Goal: Check status: Check status

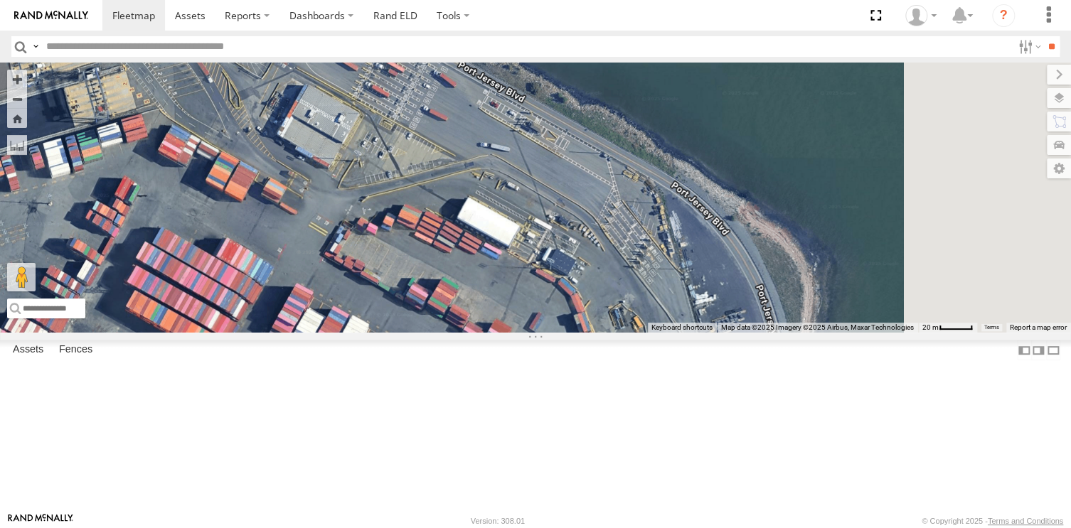
click at [0, 0] on div "245047 [PERSON_NAME] All Assets [US_STATE] Tpke Robbinsville 40.20353 -74.58696…" at bounding box center [0, 0] width 0 height 0
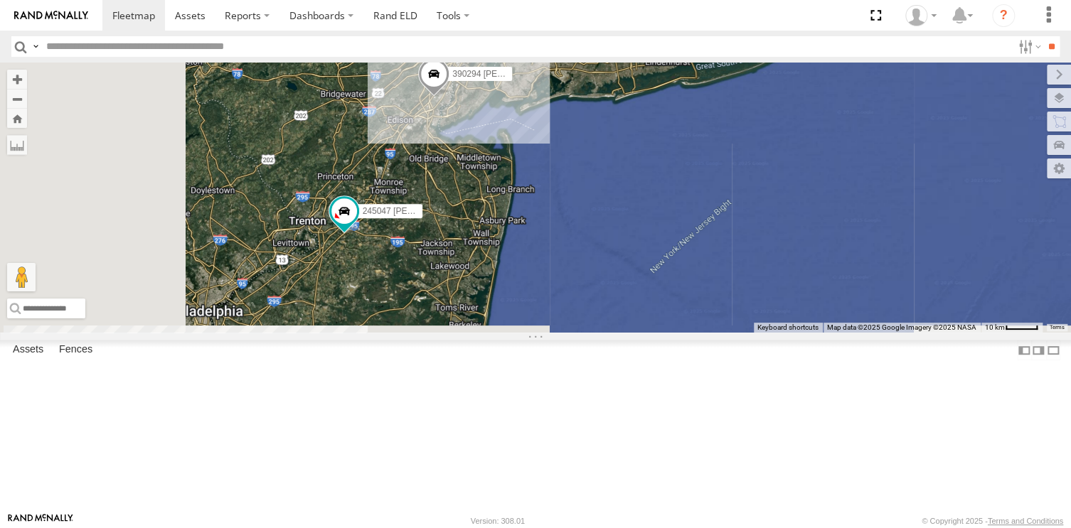
drag, startPoint x: 531, startPoint y: 403, endPoint x: 614, endPoint y: 233, distance: 189.2
click at [614, 233] on div "390294 [PERSON_NAME] 245047 [PERSON_NAME]" at bounding box center [535, 198] width 1071 height 270
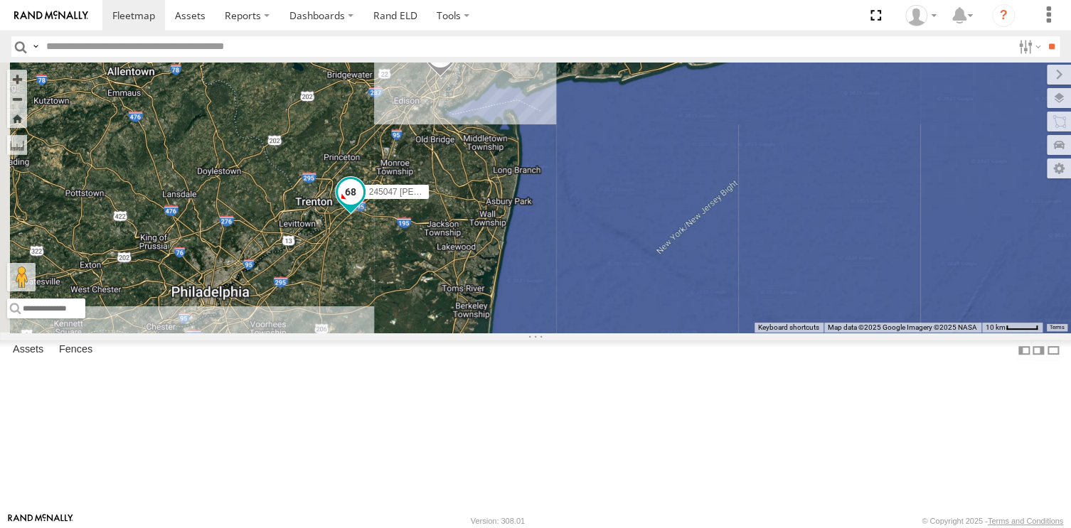
click at [363, 205] on span at bounding box center [351, 192] width 26 height 26
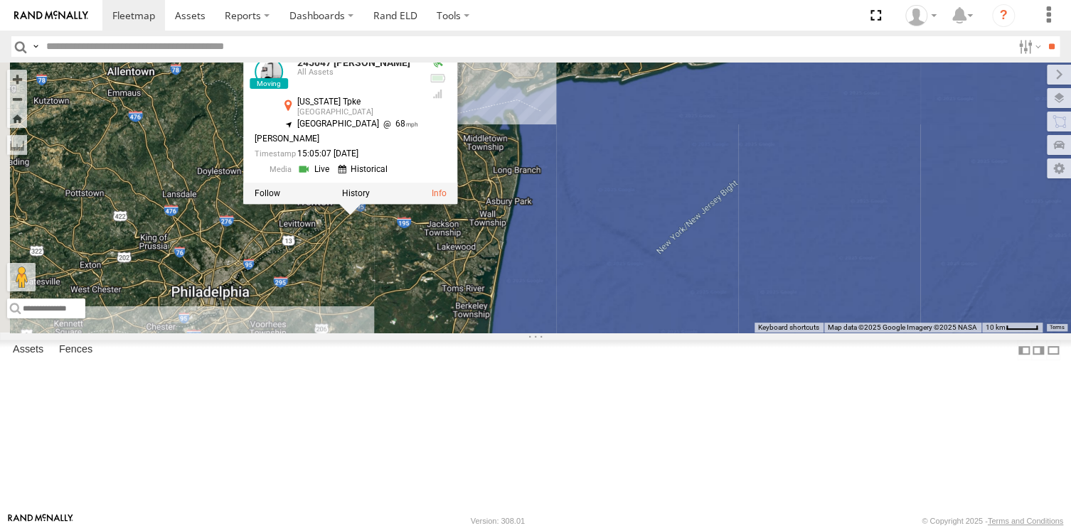
click at [543, 333] on div "390294 [PERSON_NAME] 245047 [PERSON_NAME] 245047 [PERSON_NAME] All Assets [US_S…" at bounding box center [535, 198] width 1071 height 270
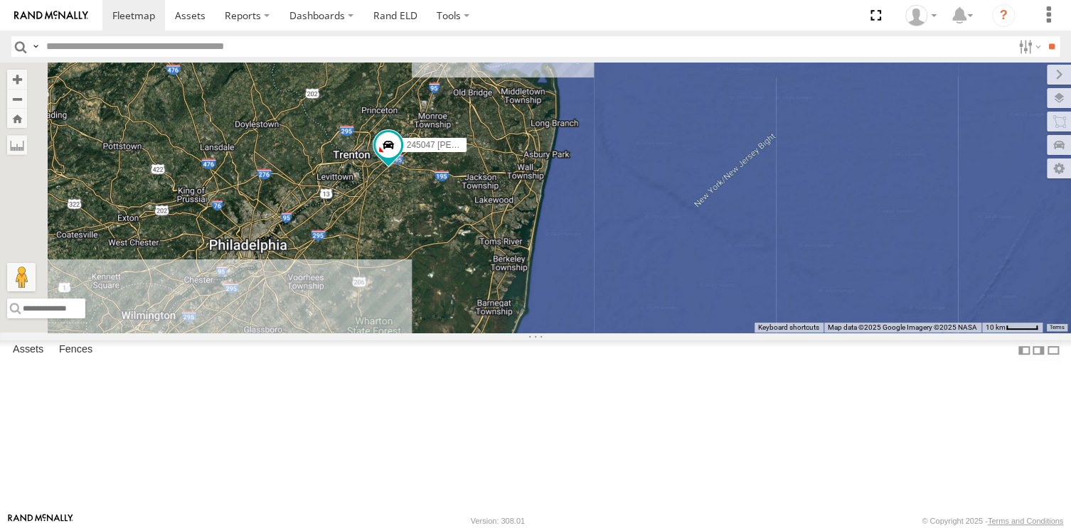
drag, startPoint x: 539, startPoint y: 328, endPoint x: 578, endPoint y: 280, distance: 61.6
click at [578, 280] on div "390294 [PERSON_NAME] 245047 [PERSON_NAME]" at bounding box center [535, 198] width 1071 height 270
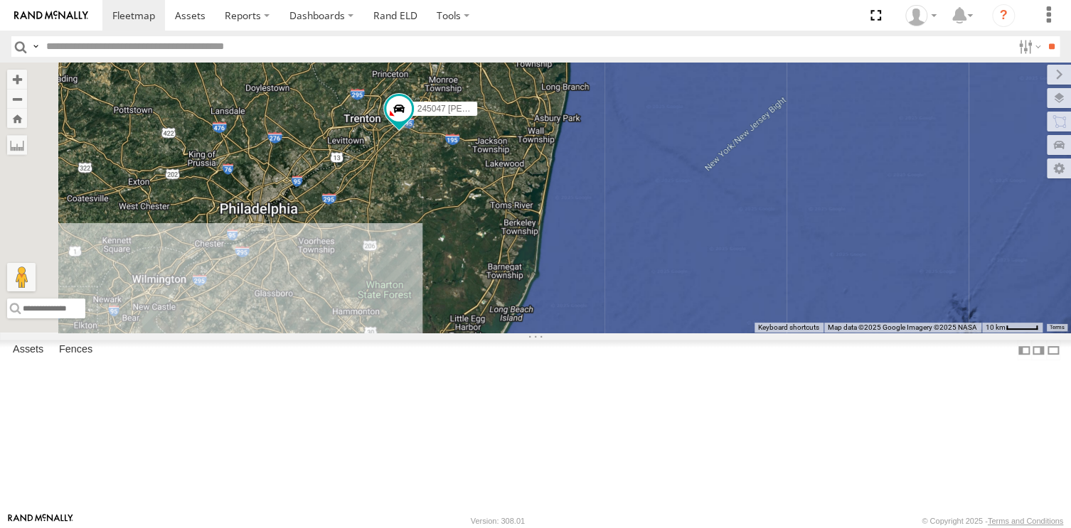
drag, startPoint x: 565, startPoint y: 341, endPoint x: 580, endPoint y: 282, distance: 60.0
click at [580, 282] on div "390294 [PERSON_NAME] 245047 [PERSON_NAME]" at bounding box center [535, 198] width 1071 height 270
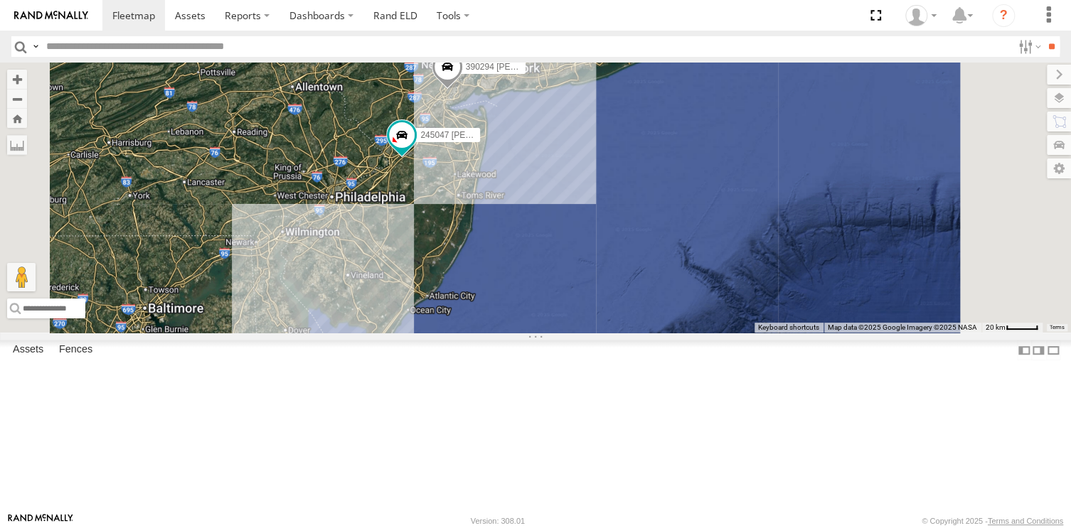
drag, startPoint x: 614, startPoint y: 285, endPoint x: 616, endPoint y: 295, distance: 10.1
click at [616, 295] on div "390294 [PERSON_NAME] 245047 [PERSON_NAME] 3" at bounding box center [535, 198] width 1071 height 270
click at [0, 0] on div "390294 [PERSON_NAME]" at bounding box center [0, 0] width 0 height 0
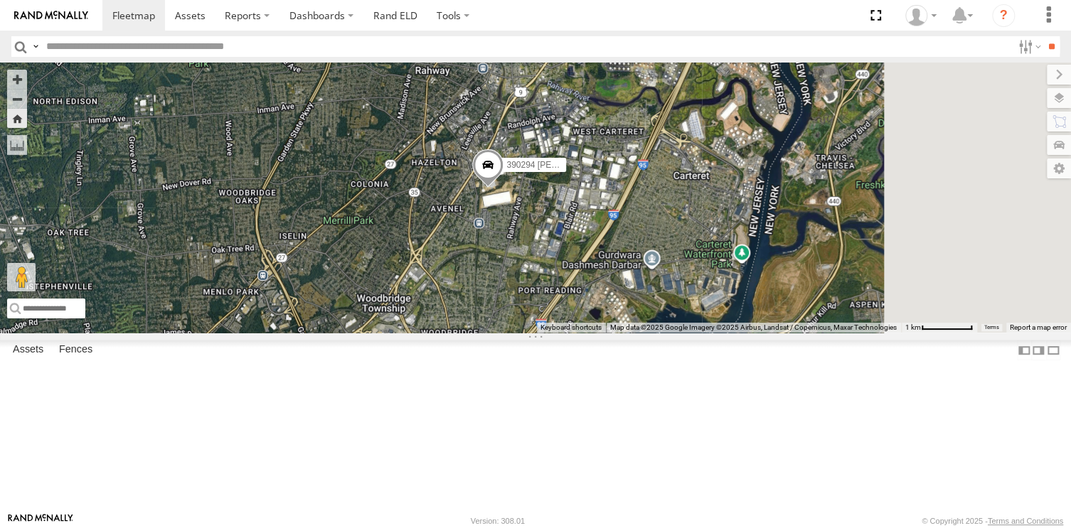
drag, startPoint x: 743, startPoint y: 363, endPoint x: 662, endPoint y: 330, distance: 87.7
click at [662, 330] on div "390294 [PERSON_NAME]" at bounding box center [535, 198] width 1071 height 270
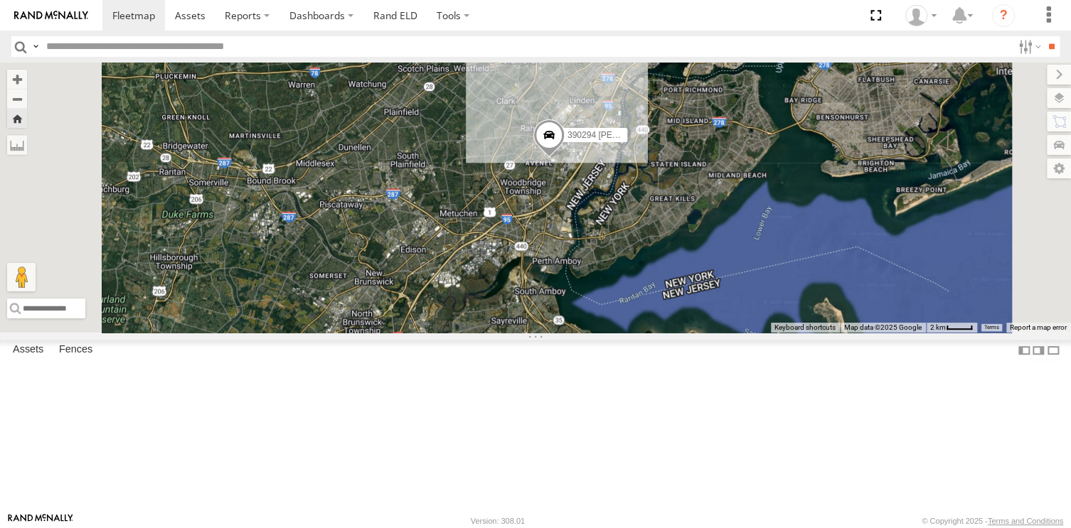
drag, startPoint x: 535, startPoint y: 395, endPoint x: 603, endPoint y: 319, distance: 102.2
click at [603, 319] on div "390294 [PERSON_NAME]" at bounding box center [535, 198] width 1071 height 270
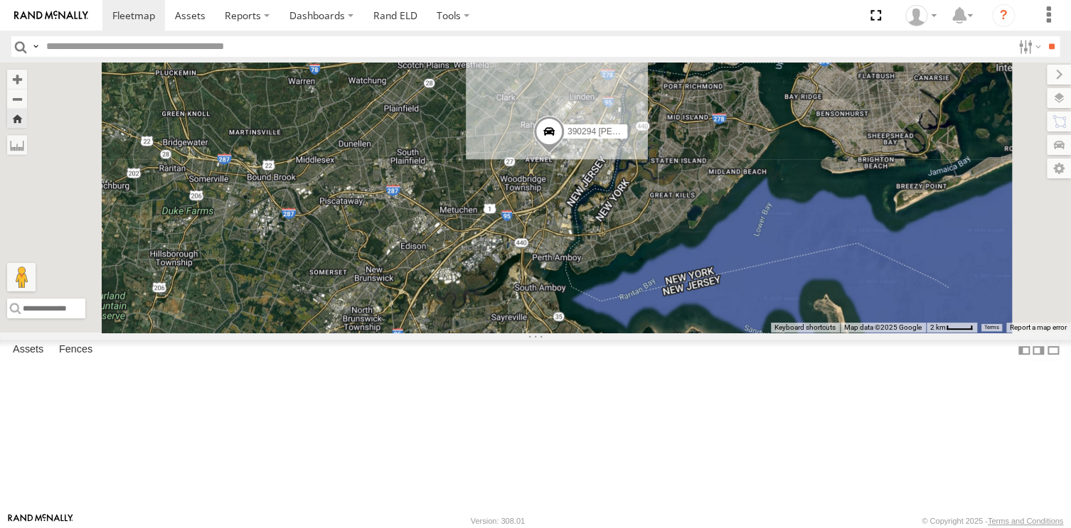
click at [0, 0] on div "245047 [PERSON_NAME] All Assets [US_STATE] Tpke Robbinsville 40.20353 -74.58696…" at bounding box center [0, 0] width 0 height 0
